Goal: Task Accomplishment & Management: Use online tool/utility

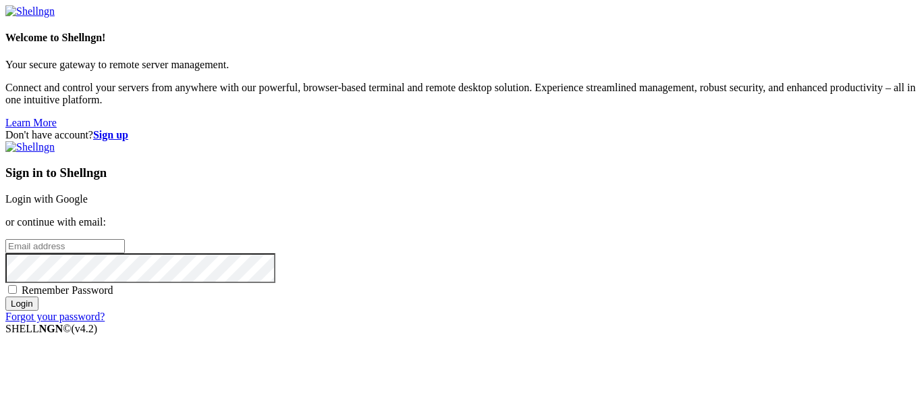
click at [125, 239] on input "email" at bounding box center [64, 246] width 119 height 14
type input "[EMAIL_ADDRESS][DOMAIN_NAME]"
click at [5, 296] on input "Login" at bounding box center [21, 303] width 33 height 14
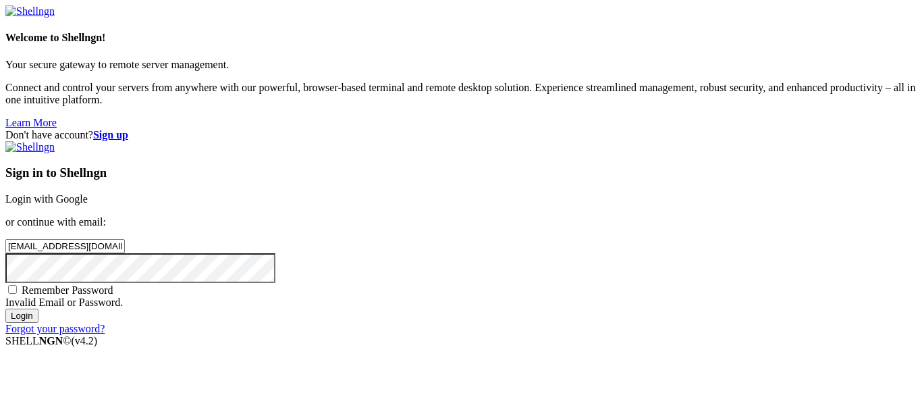
click at [5, 309] on input "Login" at bounding box center [21, 316] width 33 height 14
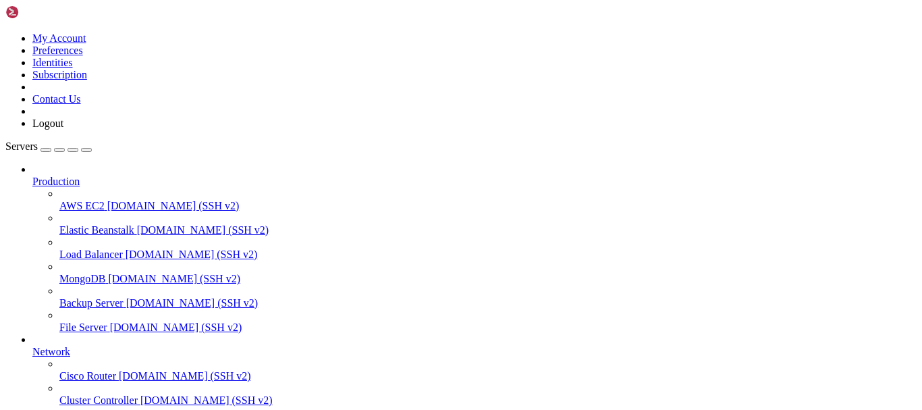
scroll to position [135, 0]
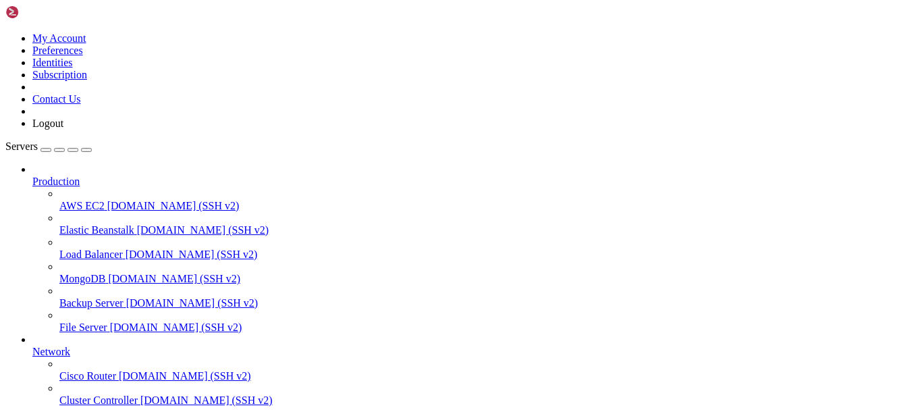
scroll to position [212, 0]
type input "/root/empire"
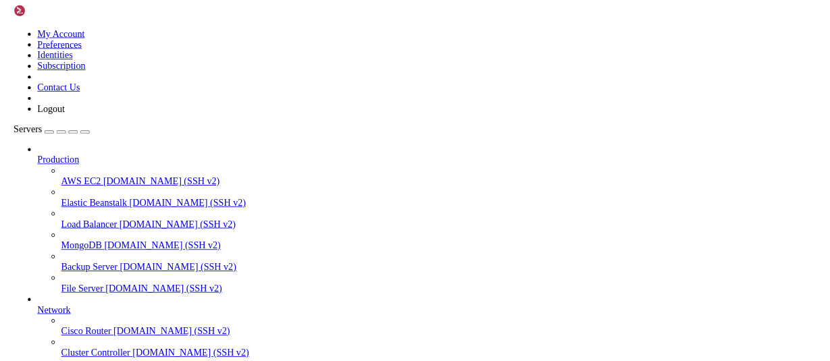
scroll to position [151, 0]
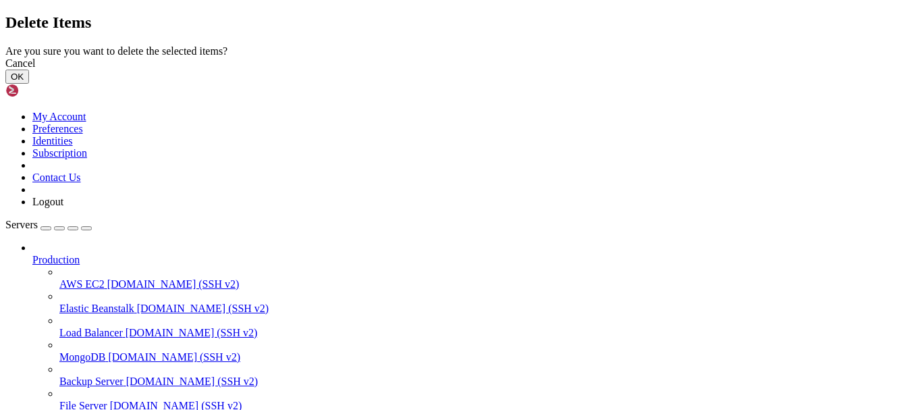
click at [29, 84] on button "OK" at bounding box center [17, 77] width 24 height 14
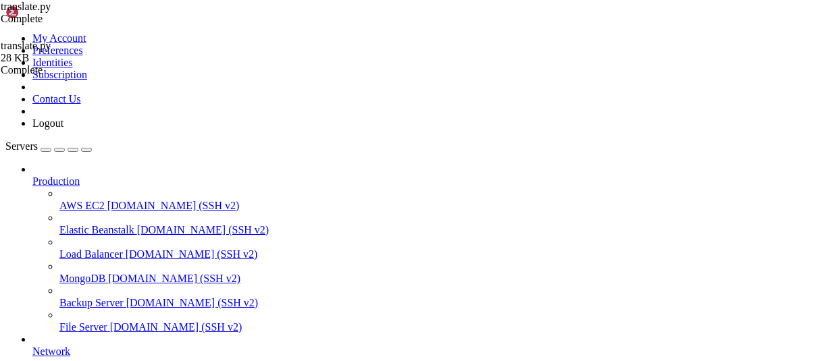
scroll to position [199, 0]
